Goal: Check status: Check status

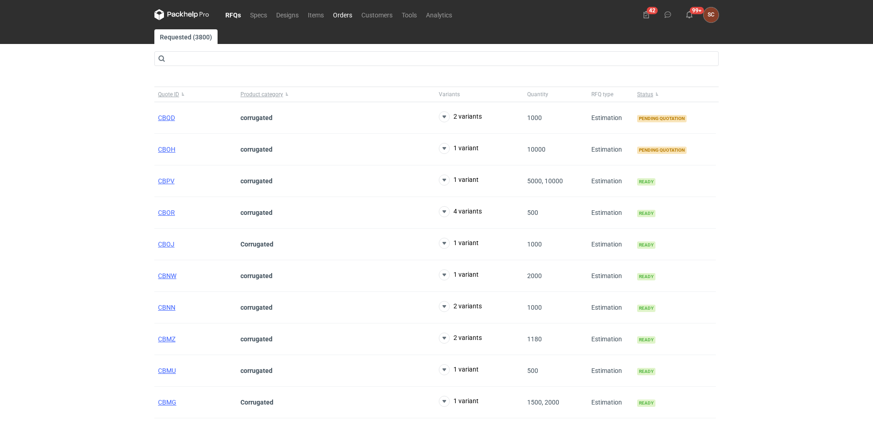
click at [350, 11] on link "Orders" at bounding box center [343, 14] width 28 height 11
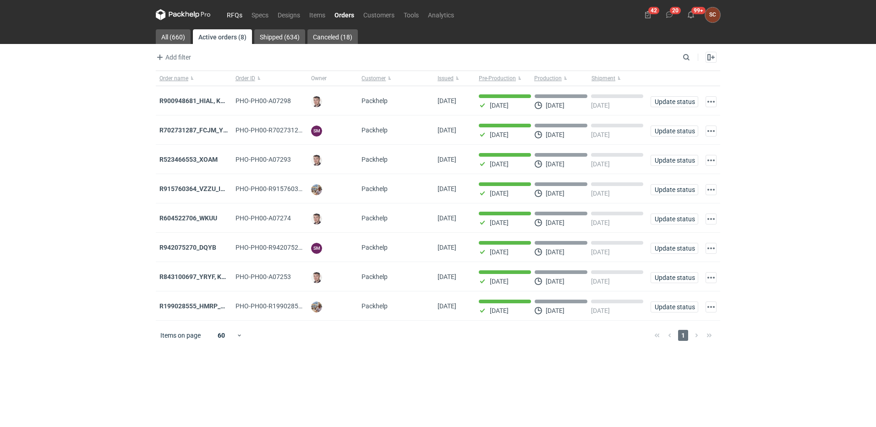
click at [230, 11] on link "RFQs" at bounding box center [234, 14] width 25 height 11
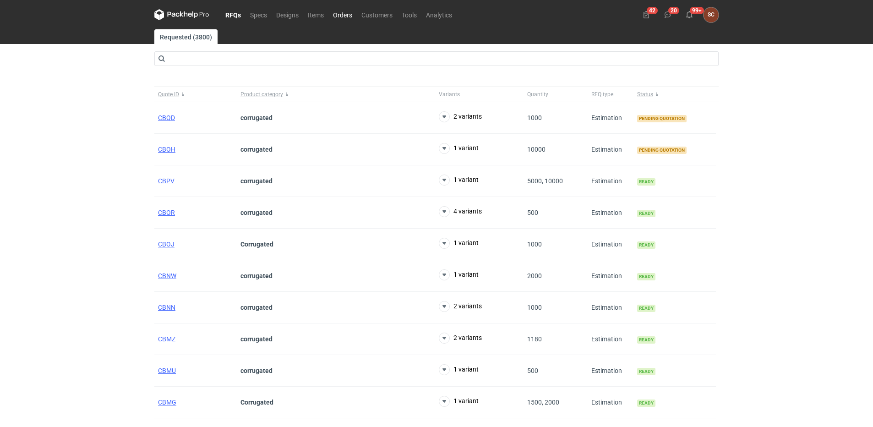
click at [340, 15] on link "Orders" at bounding box center [343, 14] width 28 height 11
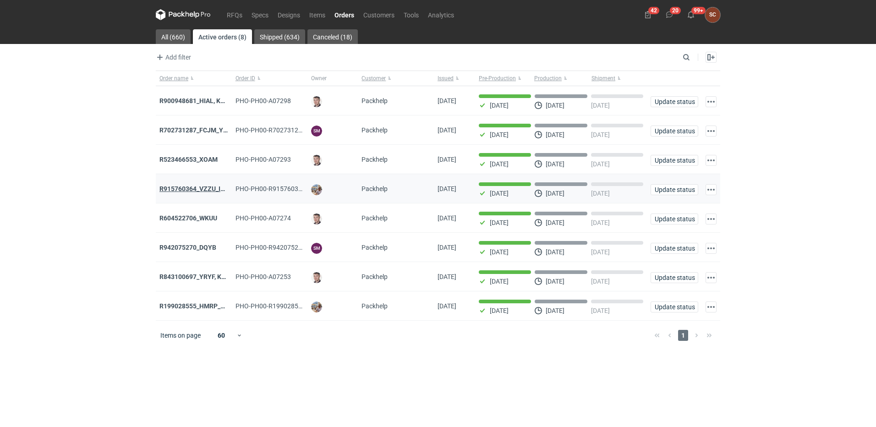
click at [194, 187] on strong "R915760364_VZZU_IOFY" at bounding box center [195, 188] width 73 height 7
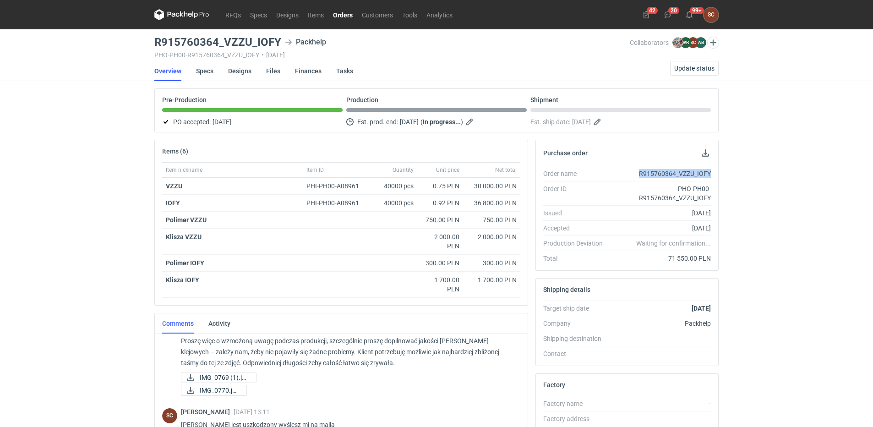
drag, startPoint x: 641, startPoint y: 173, endPoint x: 711, endPoint y: 173, distance: 70.1
click at [711, 173] on div "R915760364_VZZU_IOFY" at bounding box center [660, 173] width 101 height 9
copy div "R915760364_VZZU_IOFY"
